Goal: Find specific page/section: Find specific page/section

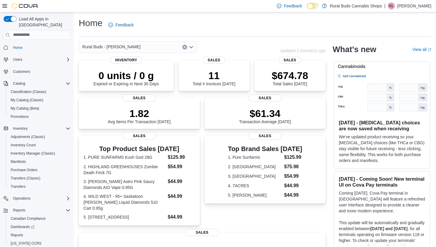
click at [193, 48] on icon "Open list of options" at bounding box center [191, 47] width 5 height 5
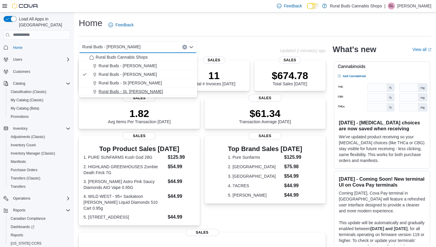
click at [137, 89] on span "Rural Buds - St. [PERSON_NAME]" at bounding box center [131, 91] width 64 height 6
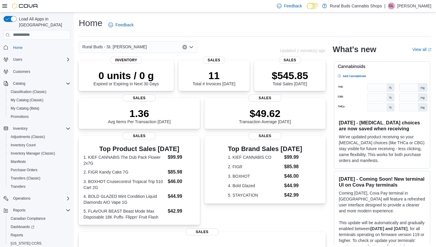
click at [191, 46] on icon "Open list of options" at bounding box center [191, 47] width 5 height 5
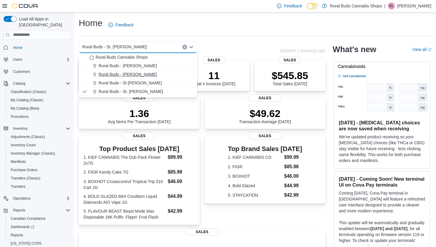
click at [133, 74] on span "Rural Buds - [PERSON_NAME]" at bounding box center [128, 74] width 58 height 6
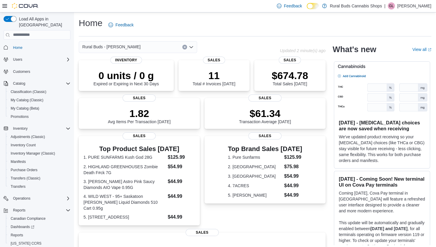
click at [193, 47] on icon "Open list of options" at bounding box center [191, 47] width 5 height 5
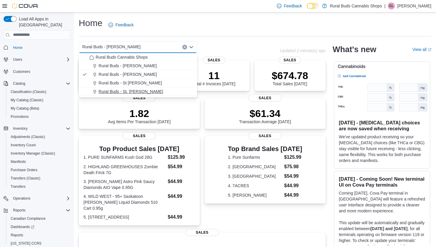
click at [140, 89] on span "Rural Buds - St. [PERSON_NAME]" at bounding box center [131, 91] width 64 height 6
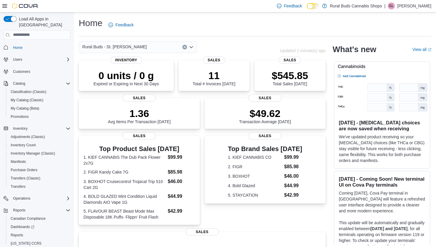
click at [192, 47] on icon "Open list of options" at bounding box center [191, 47] width 4 height 2
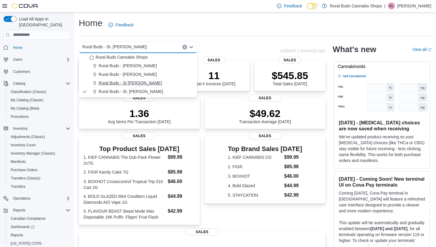
click at [127, 83] on span "Rural Buds - St [PERSON_NAME]" at bounding box center [130, 83] width 63 height 6
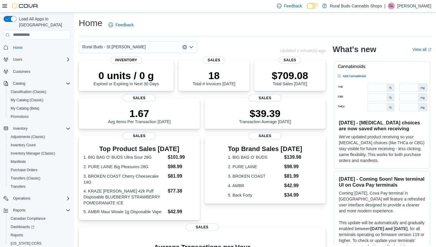
click at [192, 46] on icon "Open list of options" at bounding box center [191, 47] width 5 height 5
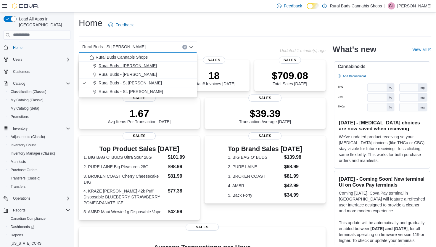
click at [125, 66] on span "Rural Buds - [PERSON_NAME]" at bounding box center [128, 66] width 58 height 6
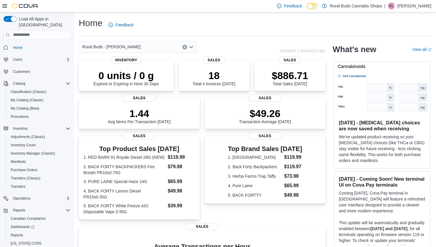
drag, startPoint x: 217, startPoint y: 96, endPoint x: 250, endPoint y: 26, distance: 77.7
click at [250, 26] on div "Home Feedback" at bounding box center [255, 24] width 352 height 15
